Goal: Understand process/instructions: Learn about a topic

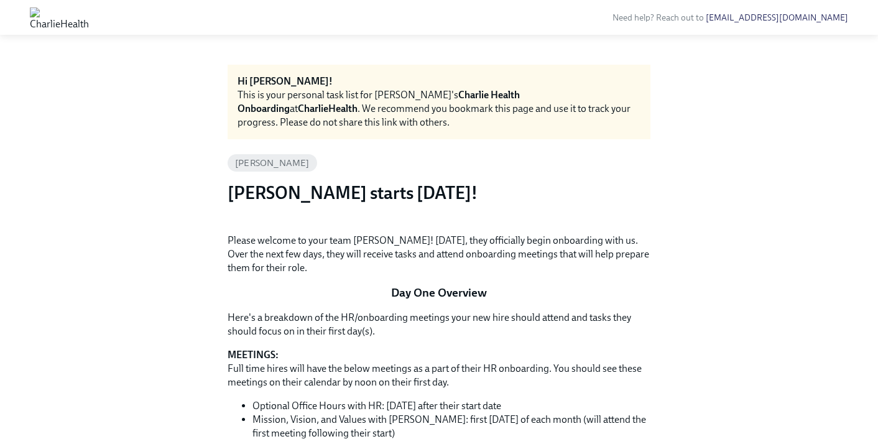
click at [597, 224] on button "Zoom image" at bounding box center [438, 224] width 423 height 0
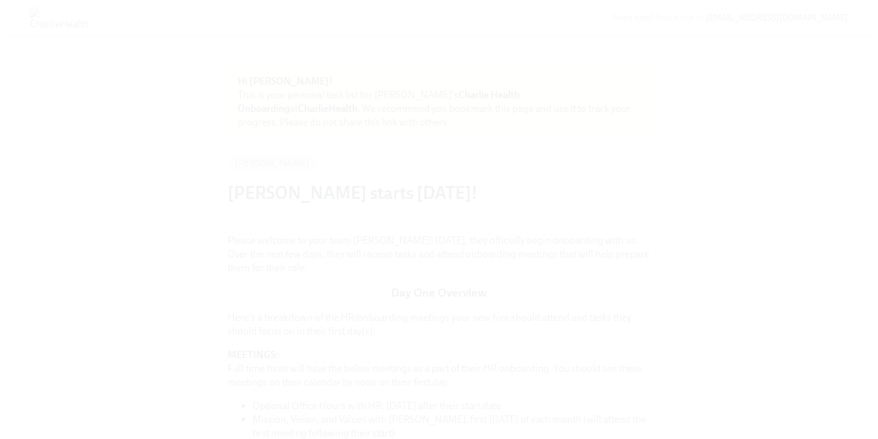
click at [597, 349] on button "Unzoom image" at bounding box center [439, 219] width 878 height 439
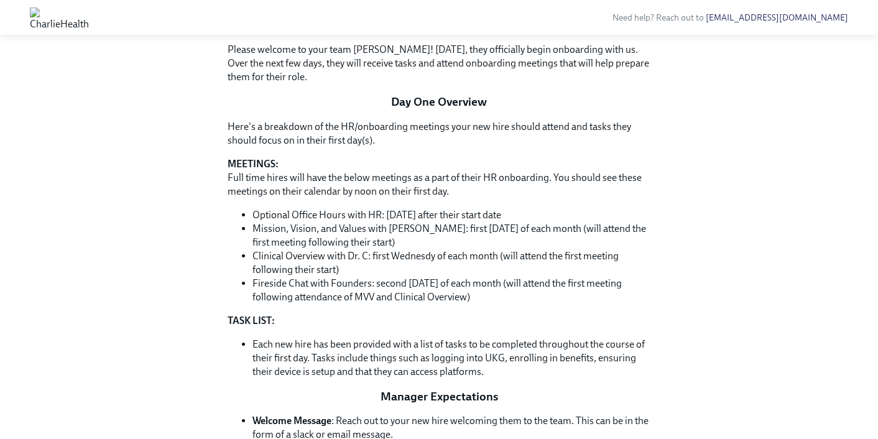
scroll to position [616, 0]
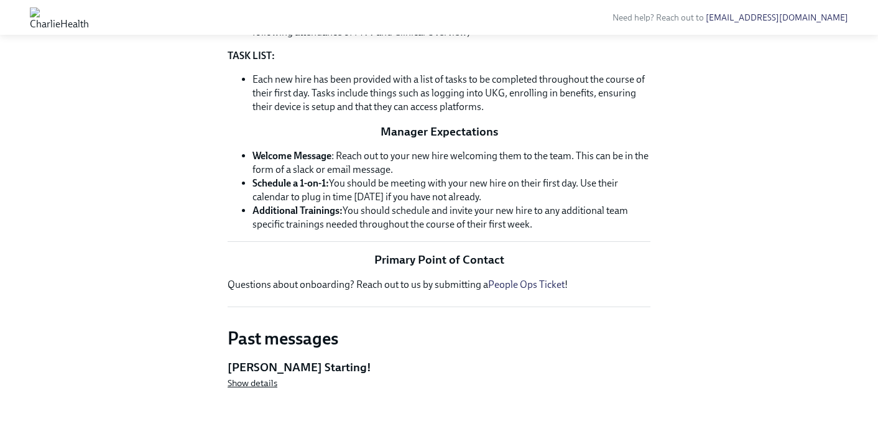
click at [236, 380] on span "Show details" at bounding box center [252, 383] width 50 height 12
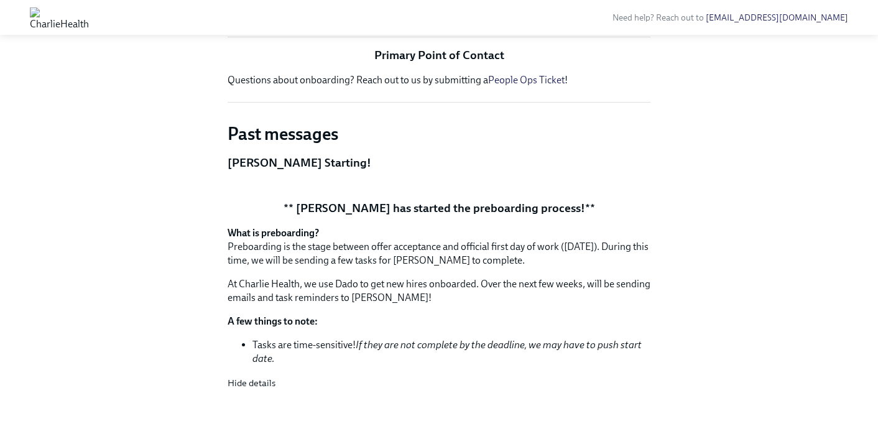
scroll to position [535, 0]
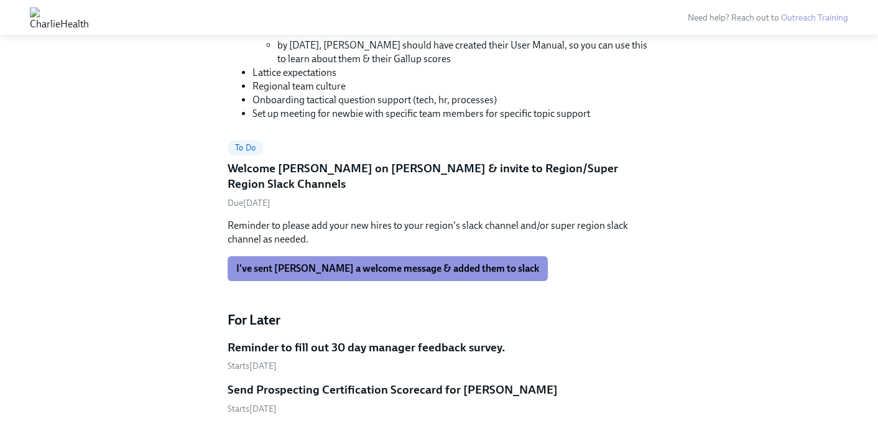
scroll to position [757, 0]
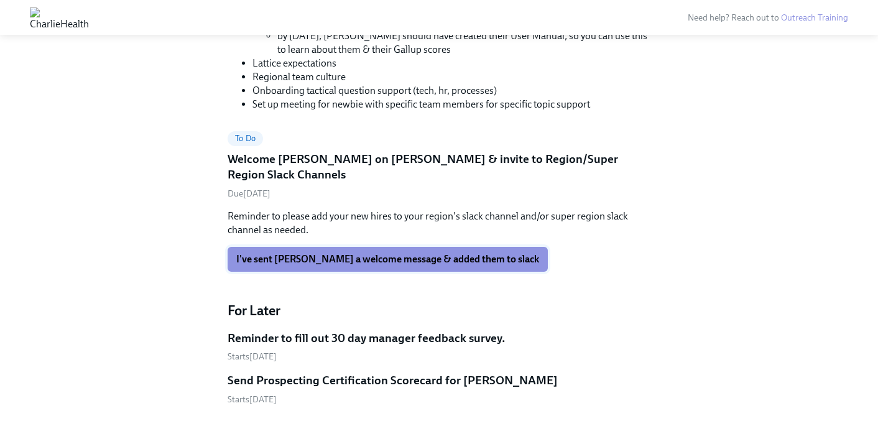
click at [282, 247] on button "I've sent [PERSON_NAME] a welcome message & added them to slack" at bounding box center [387, 259] width 320 height 25
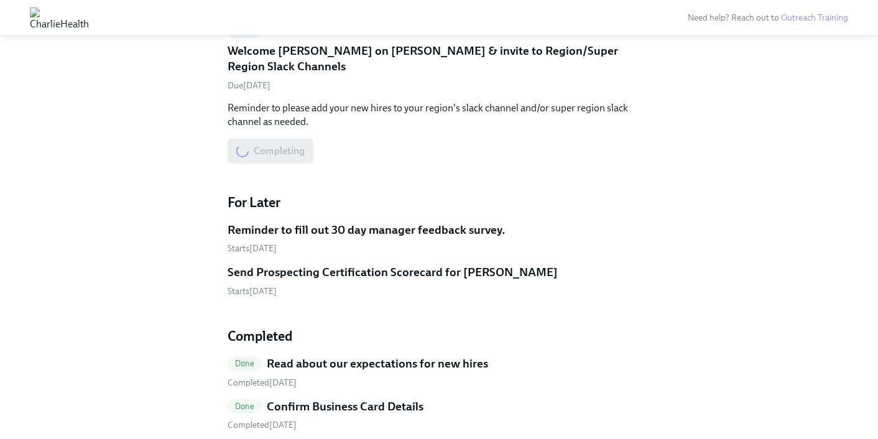
scroll to position [976, 0]
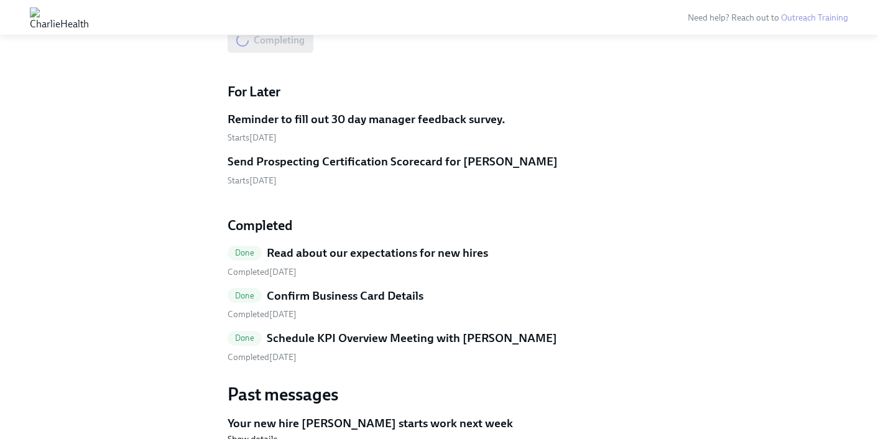
click at [237, 333] on span "Done" at bounding box center [244, 337] width 34 height 9
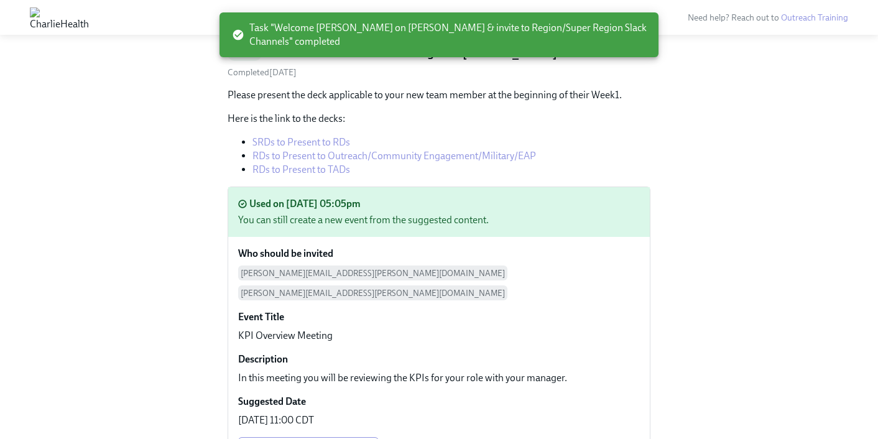
scroll to position [78, 0]
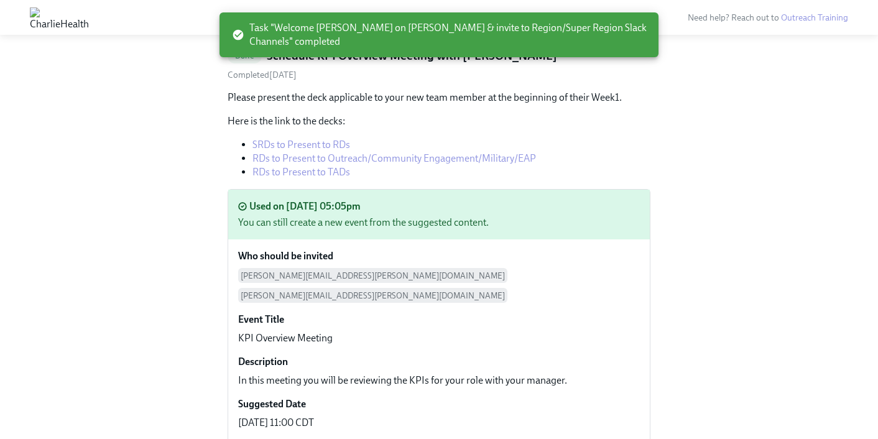
click at [318, 173] on link "RDs to Present to TADs" at bounding box center [301, 172] width 98 height 12
